Goal: Check status: Check status

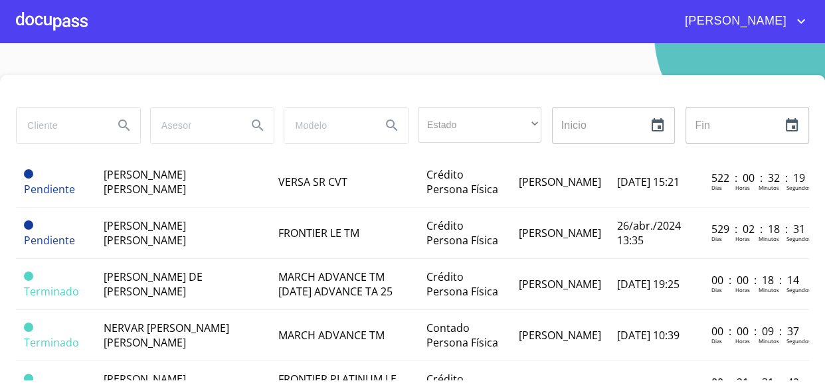
scroll to position [1062, 0]
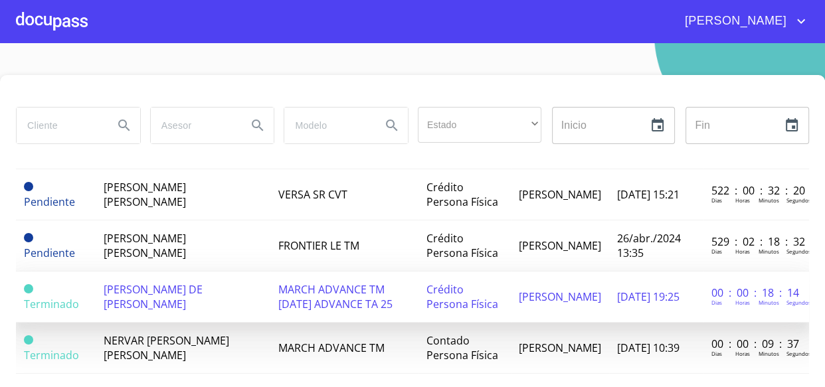
click at [173, 282] on span "[PERSON_NAME] DE [PERSON_NAME]" at bounding box center [153, 296] width 99 height 29
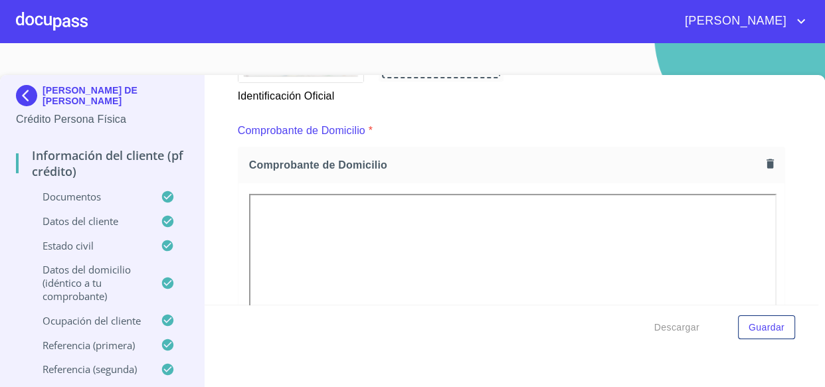
scroll to position [302, 0]
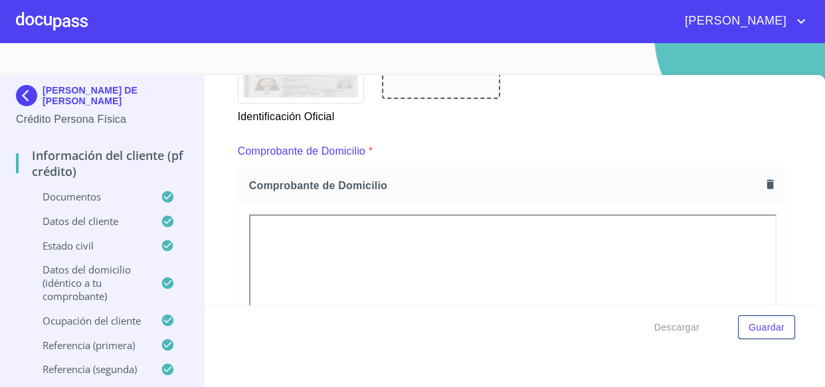
click at [507, 25] on img at bounding box center [511, 18] width 525 height 15
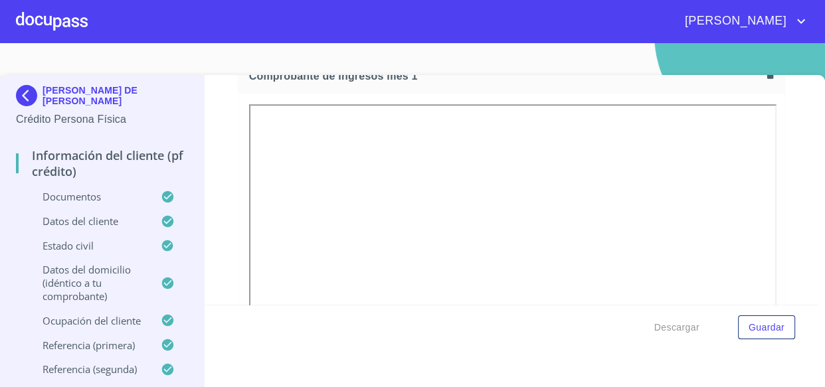
scroll to position [1026, 0]
click at [62, 24] on div at bounding box center [52, 21] width 72 height 43
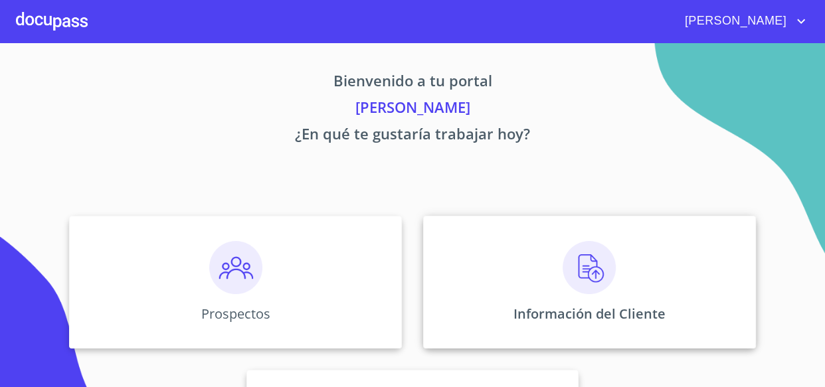
click at [571, 267] on img at bounding box center [589, 267] width 53 height 53
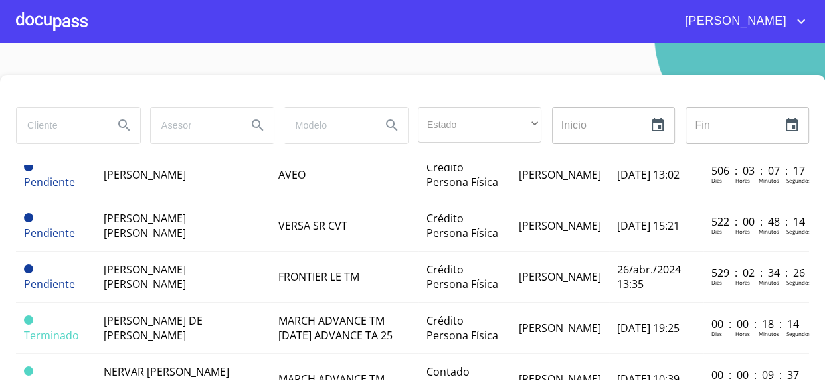
scroll to position [1087, 0]
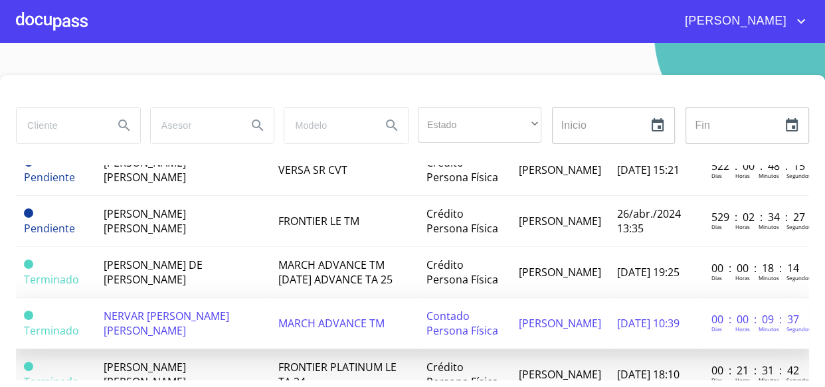
click at [133, 309] on span "NERVAR [PERSON_NAME] [PERSON_NAME]" at bounding box center [167, 323] width 126 height 29
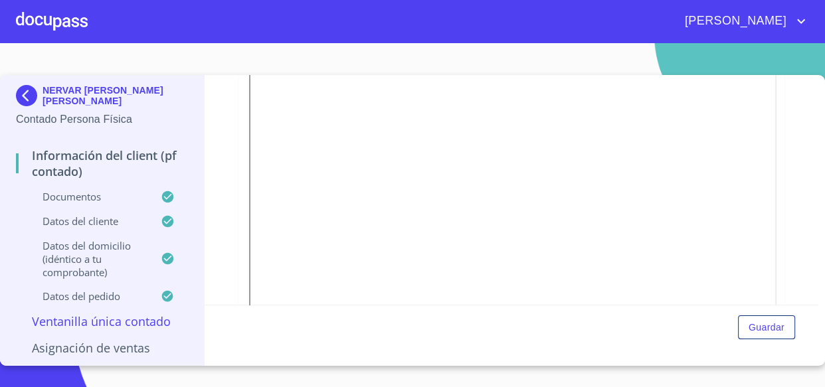
scroll to position [181, 0]
